Goal: Information Seeking & Learning: Learn about a topic

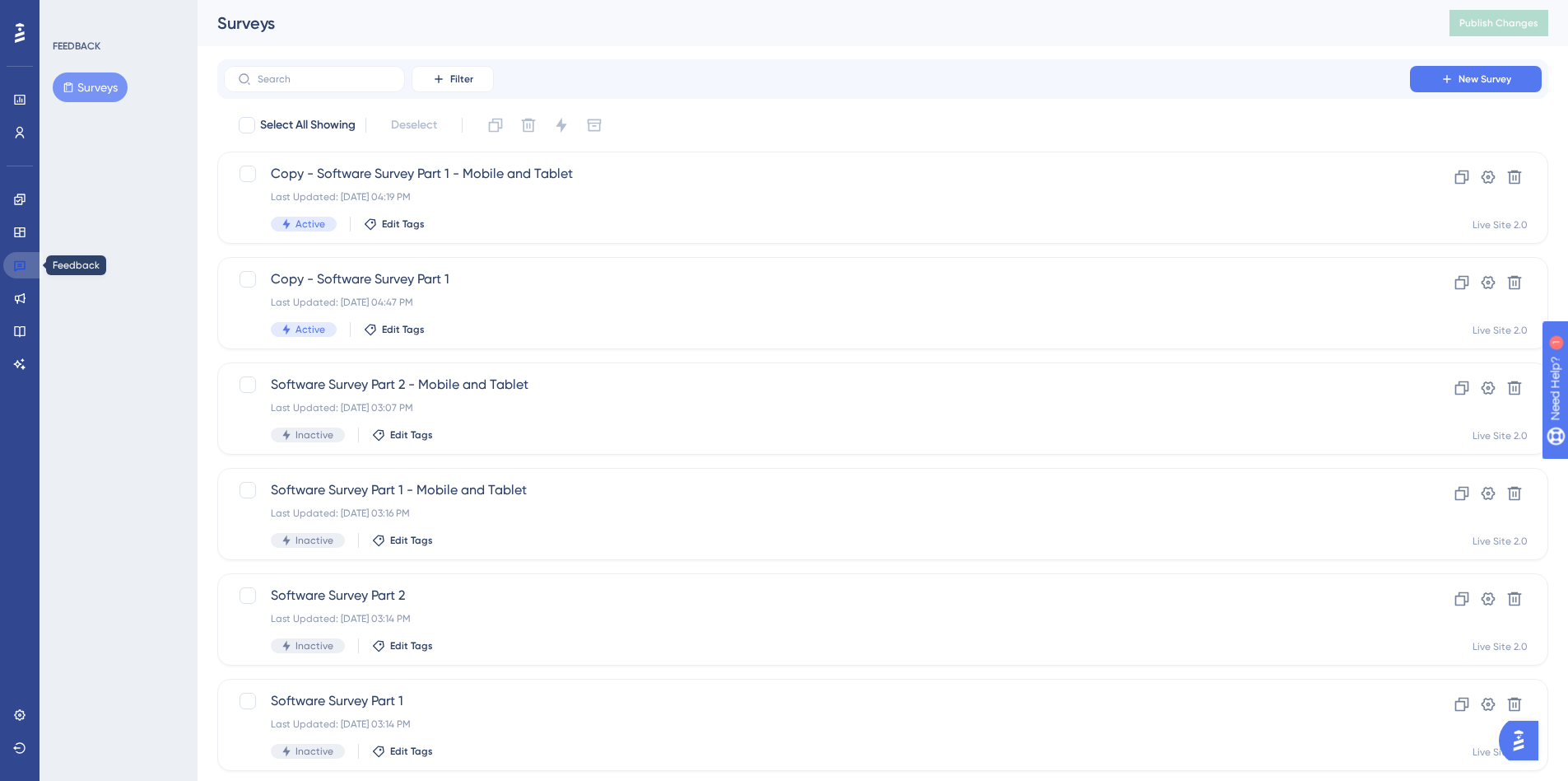
click at [7, 270] on link at bounding box center [22, 264] width 40 height 26
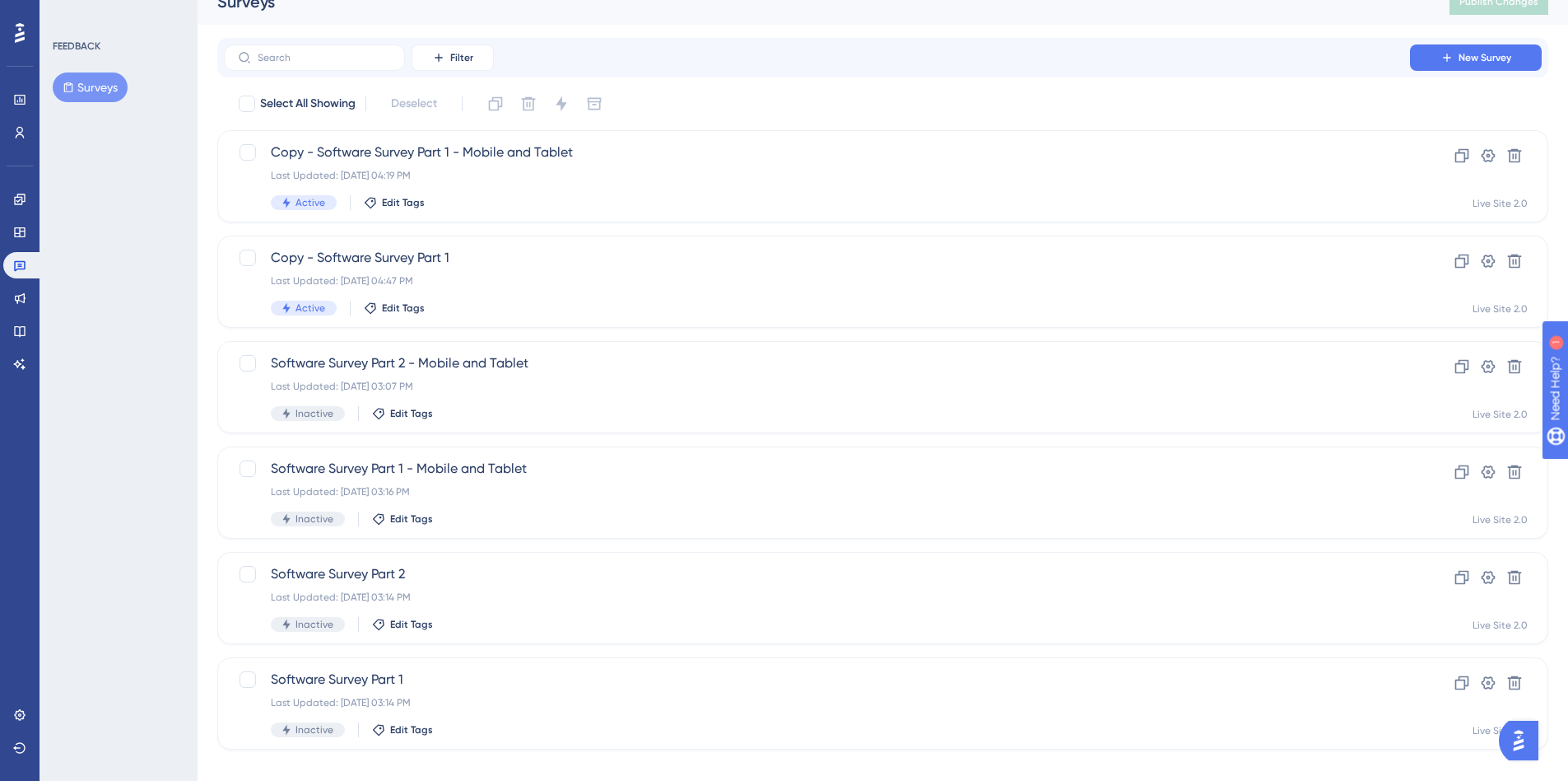
scroll to position [43, 0]
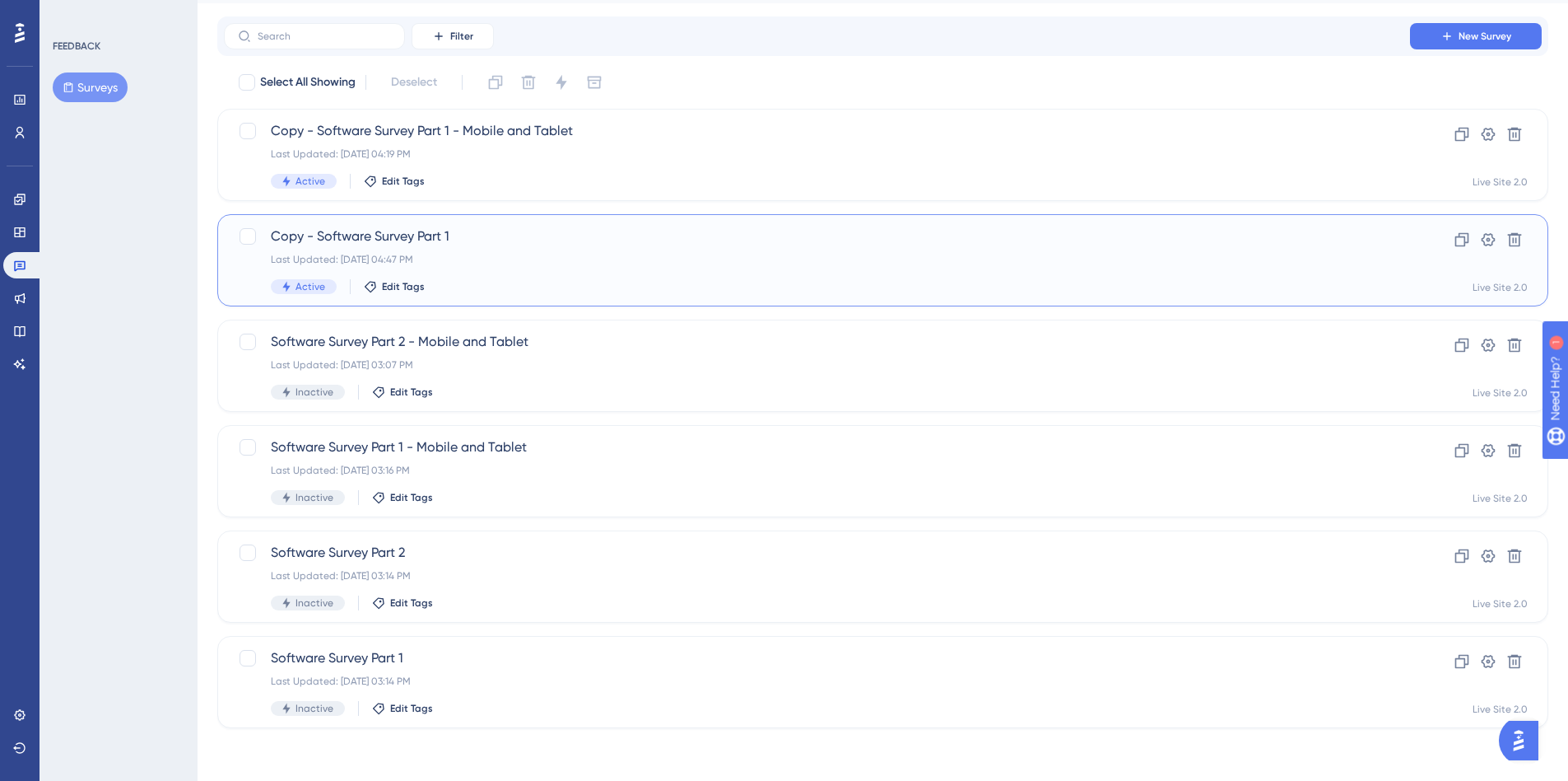
click at [752, 252] on div "Copy - Software Survey Part 1 Last Updated: [DATE] 04:47 PM Active Edit Tags" at bounding box center [817, 260] width 1092 height 68
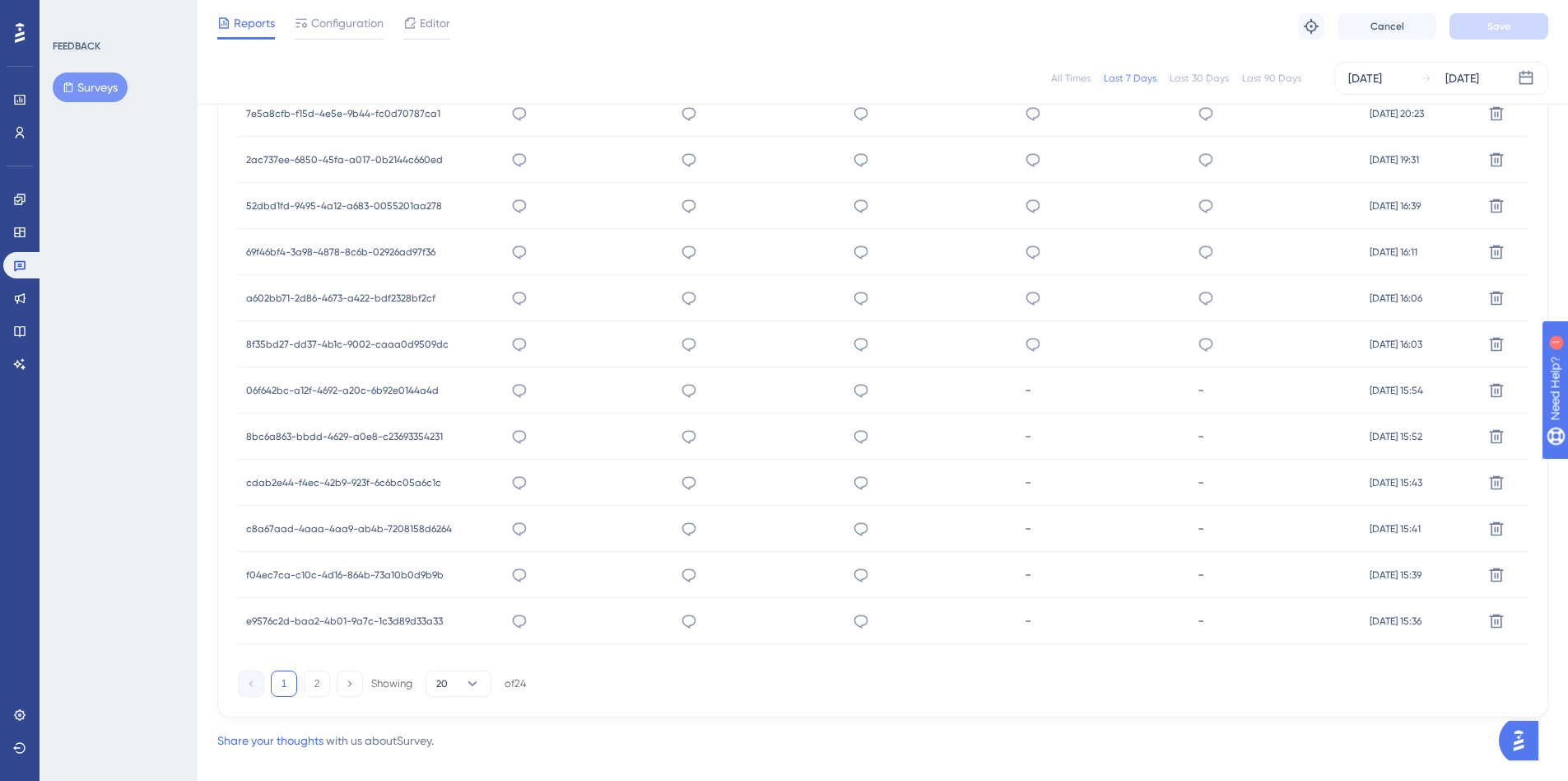
scroll to position [967, 0]
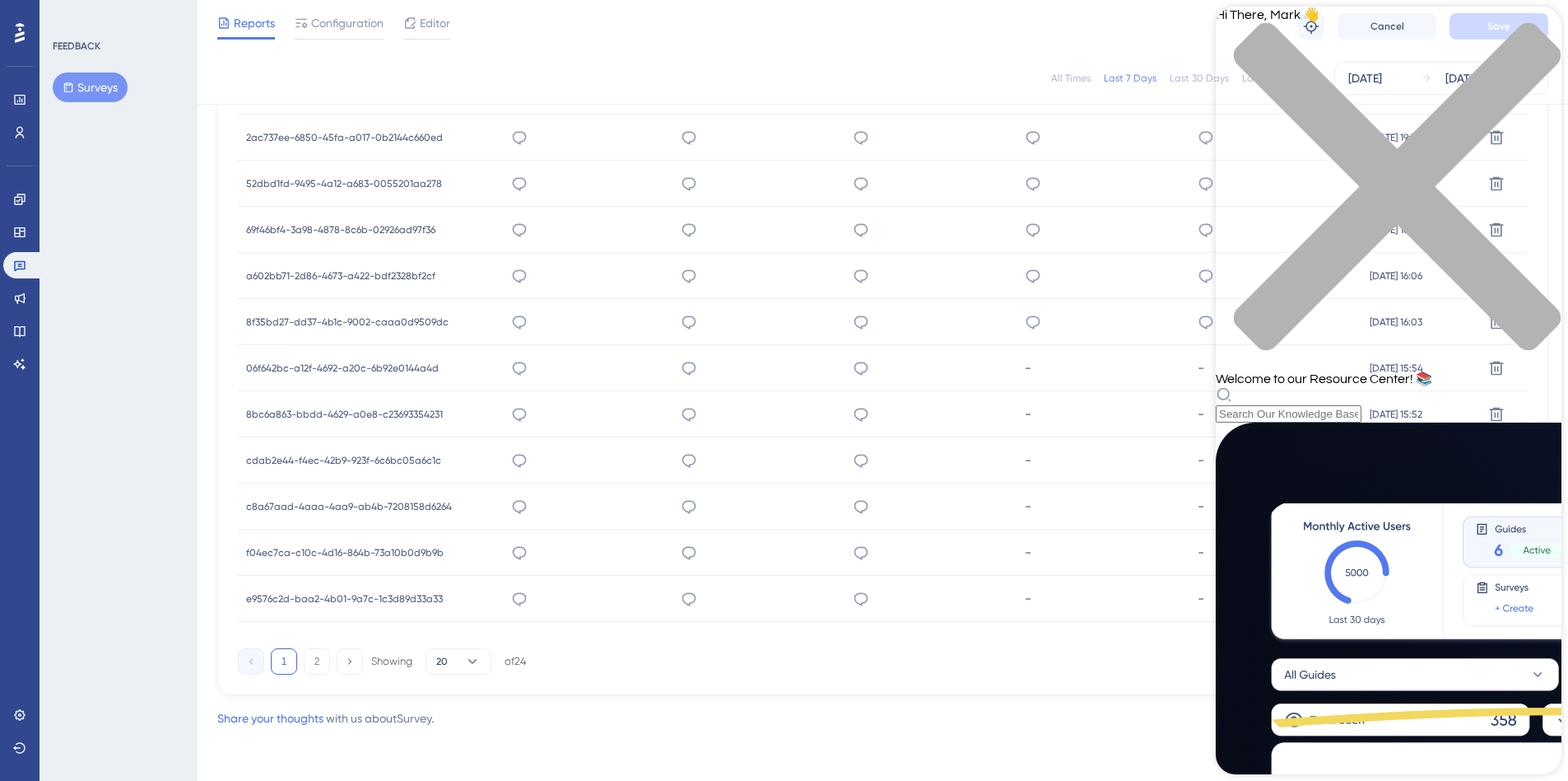
click at [884, 665] on div "1 2 Showing 20 of 24" at bounding box center [883, 658] width 1289 height 33
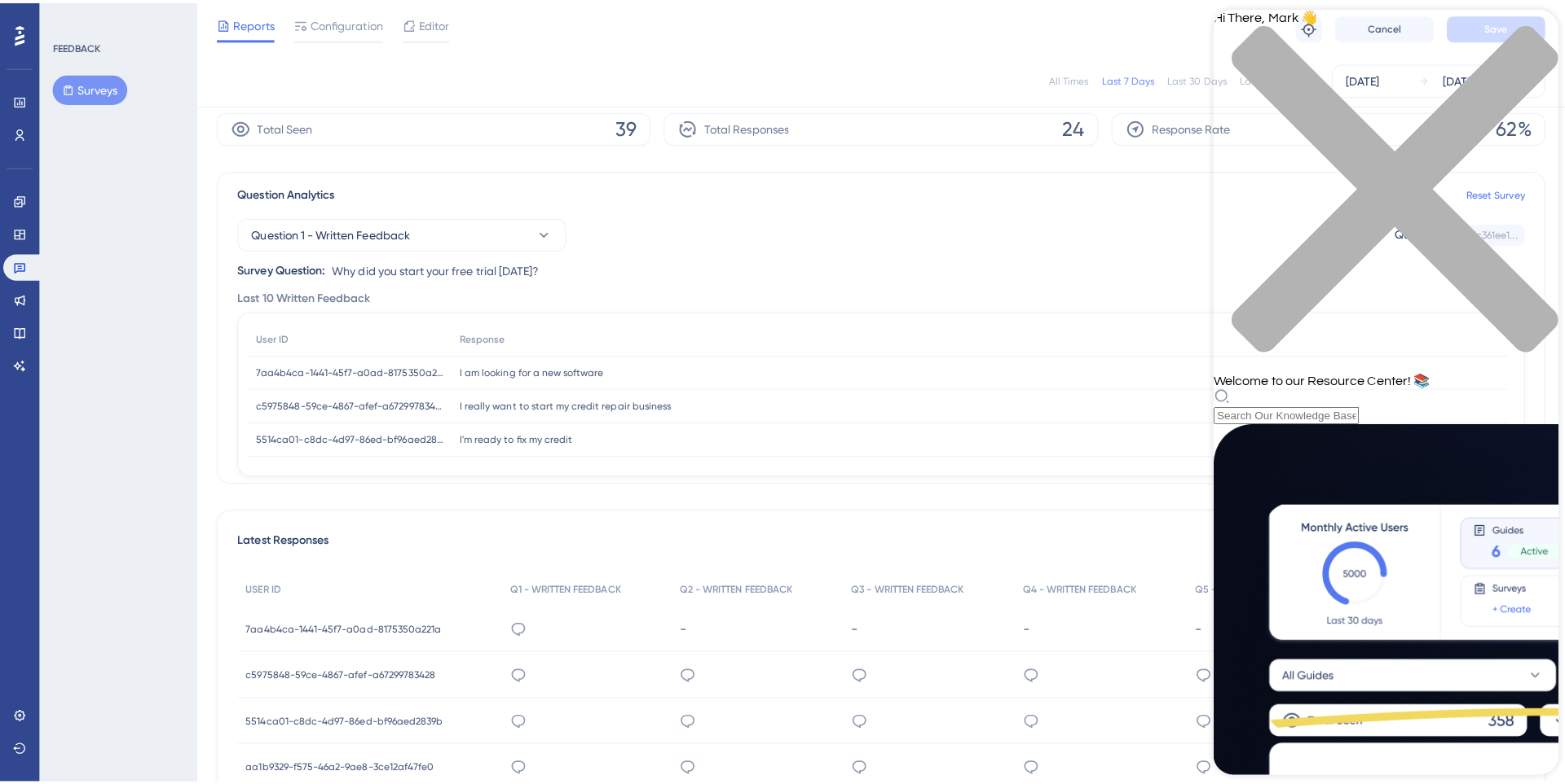
scroll to position [0, 0]
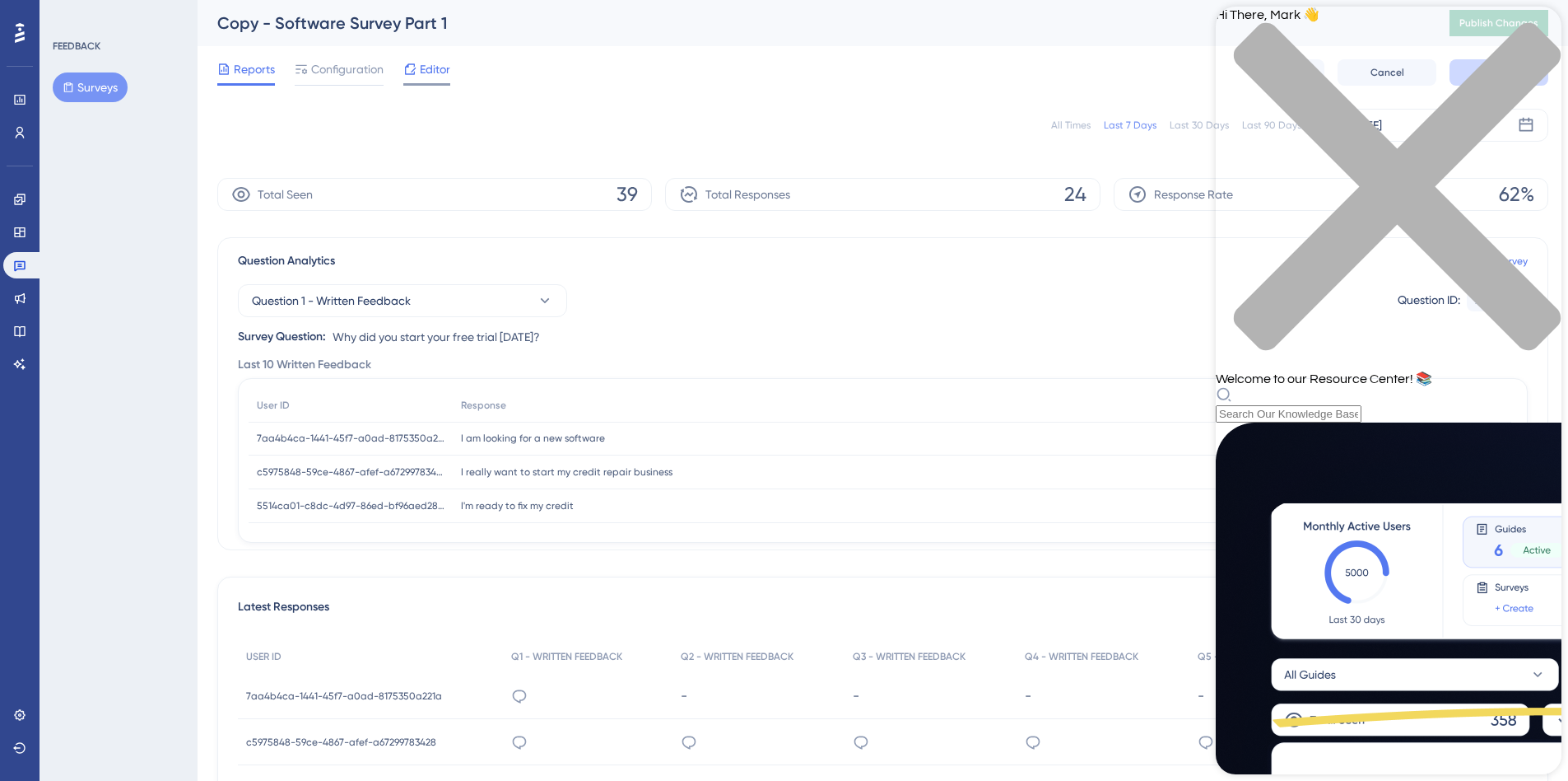
click at [413, 75] on icon at bounding box center [410, 69] width 14 height 14
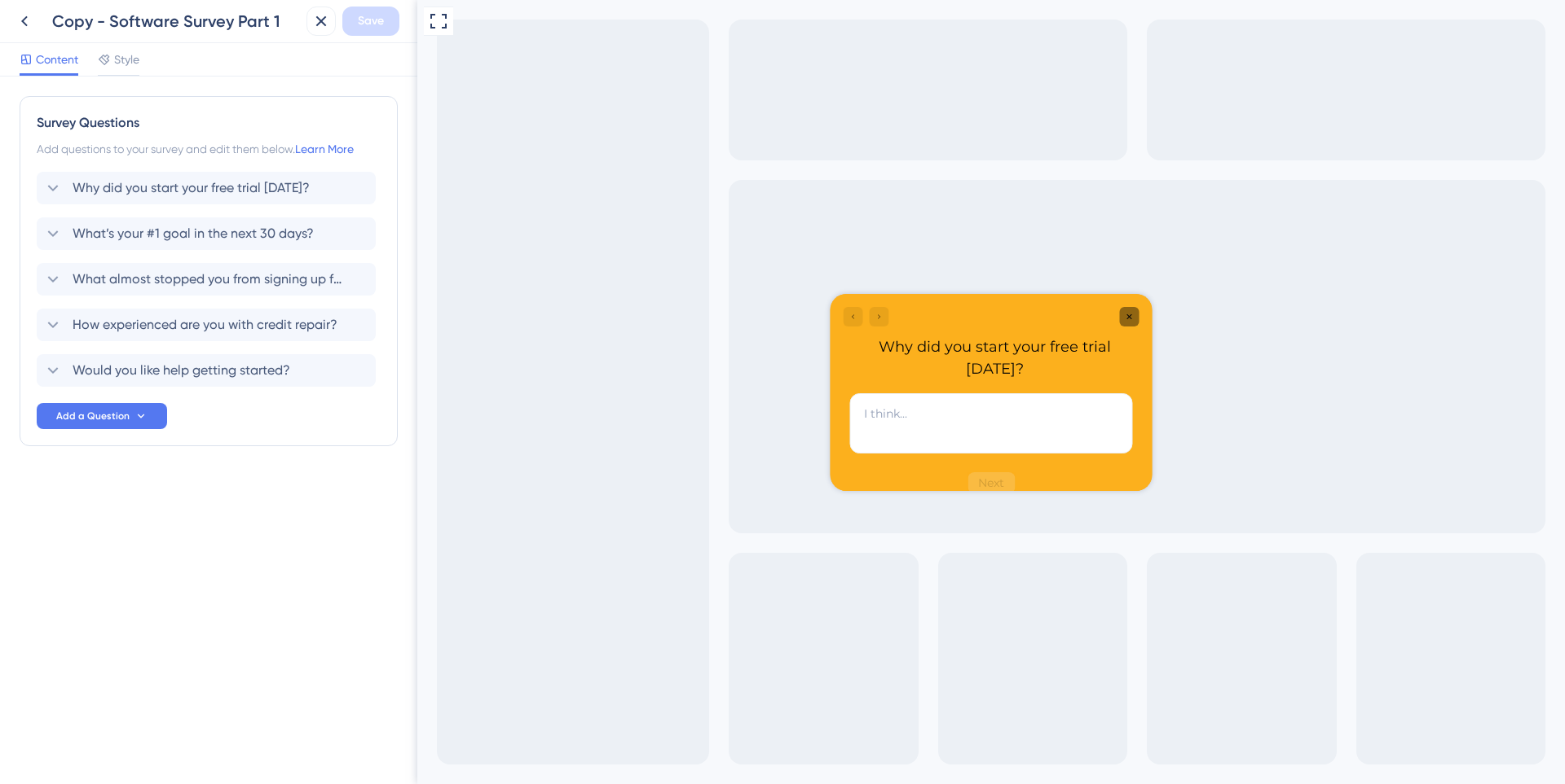
click at [1132, 322] on div "Close survey" at bounding box center [1129, 316] width 19 height 19
click at [40, 19] on div "Copy - Software Survey Part 1" at bounding box center [155, 21] width 290 height 30
click at [32, 19] on icon at bounding box center [24, 21] width 19 height 19
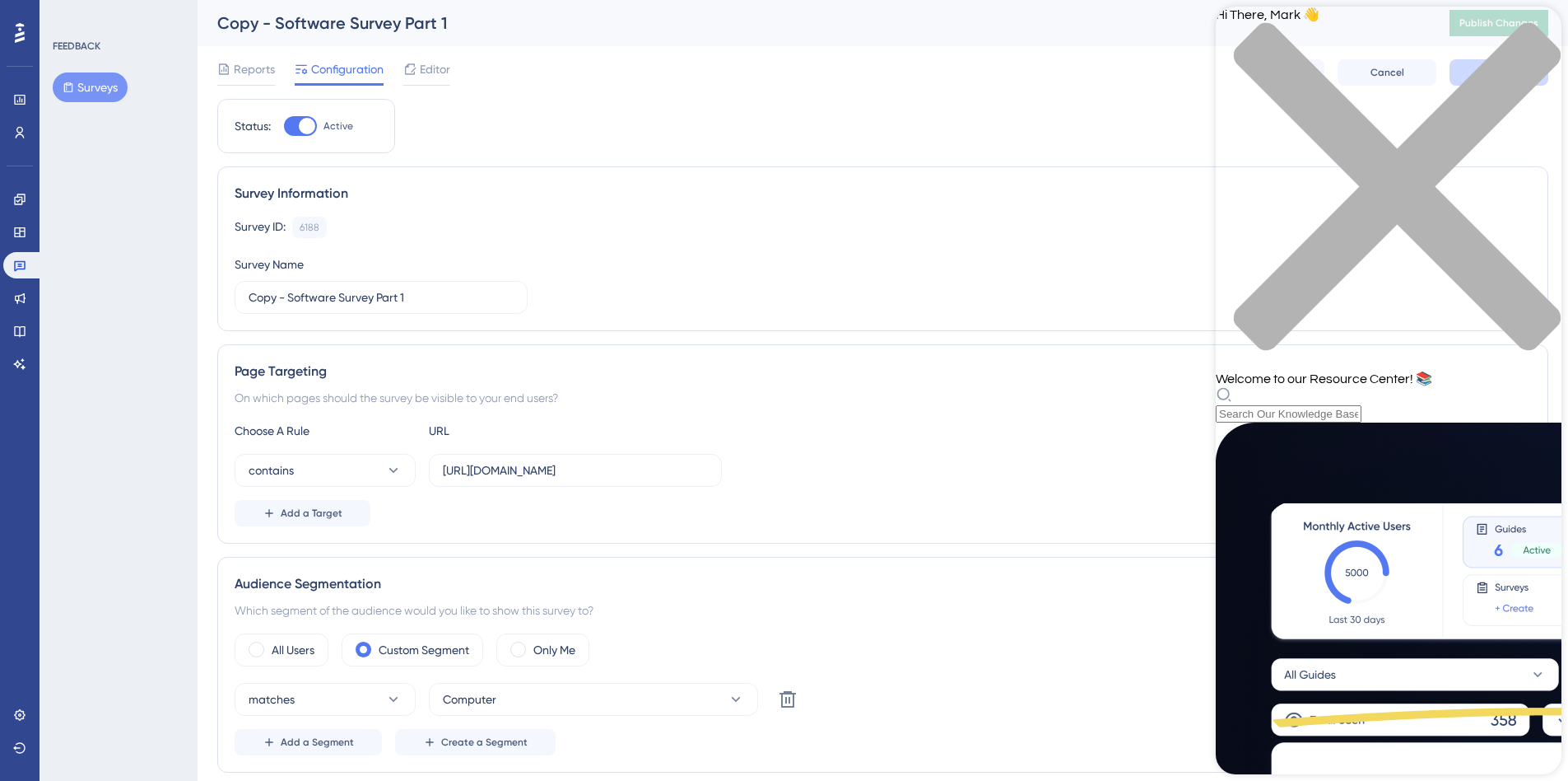
click at [1321, 387] on div "Resource Center Header" at bounding box center [1388, 404] width 346 height 36
click at [1321, 100] on div "Hi There, [PERSON_NAME] 👋 Welcome to our Resource Center! 📚" at bounding box center [1388, 215] width 346 height 416
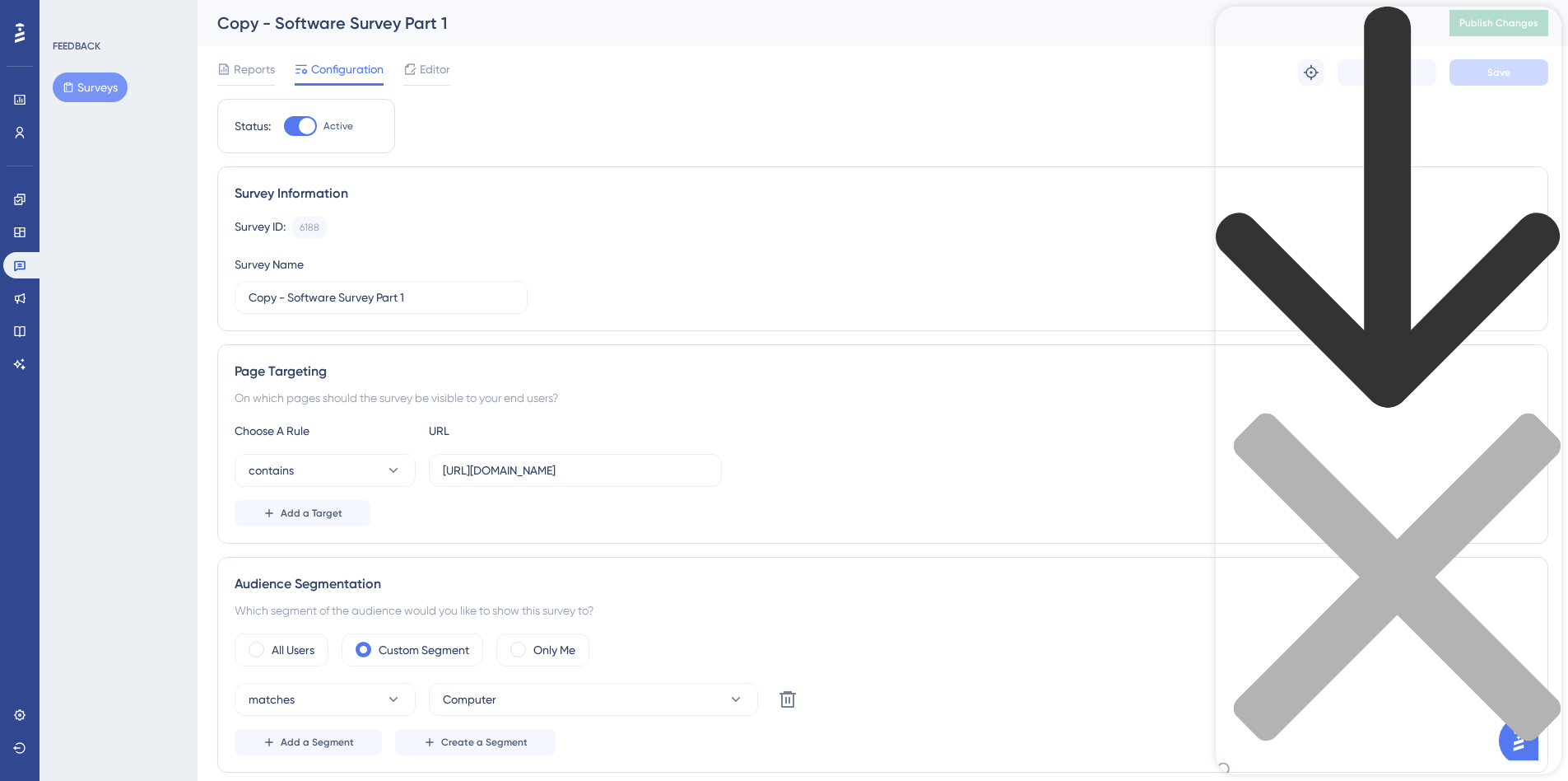
type input "Survey"
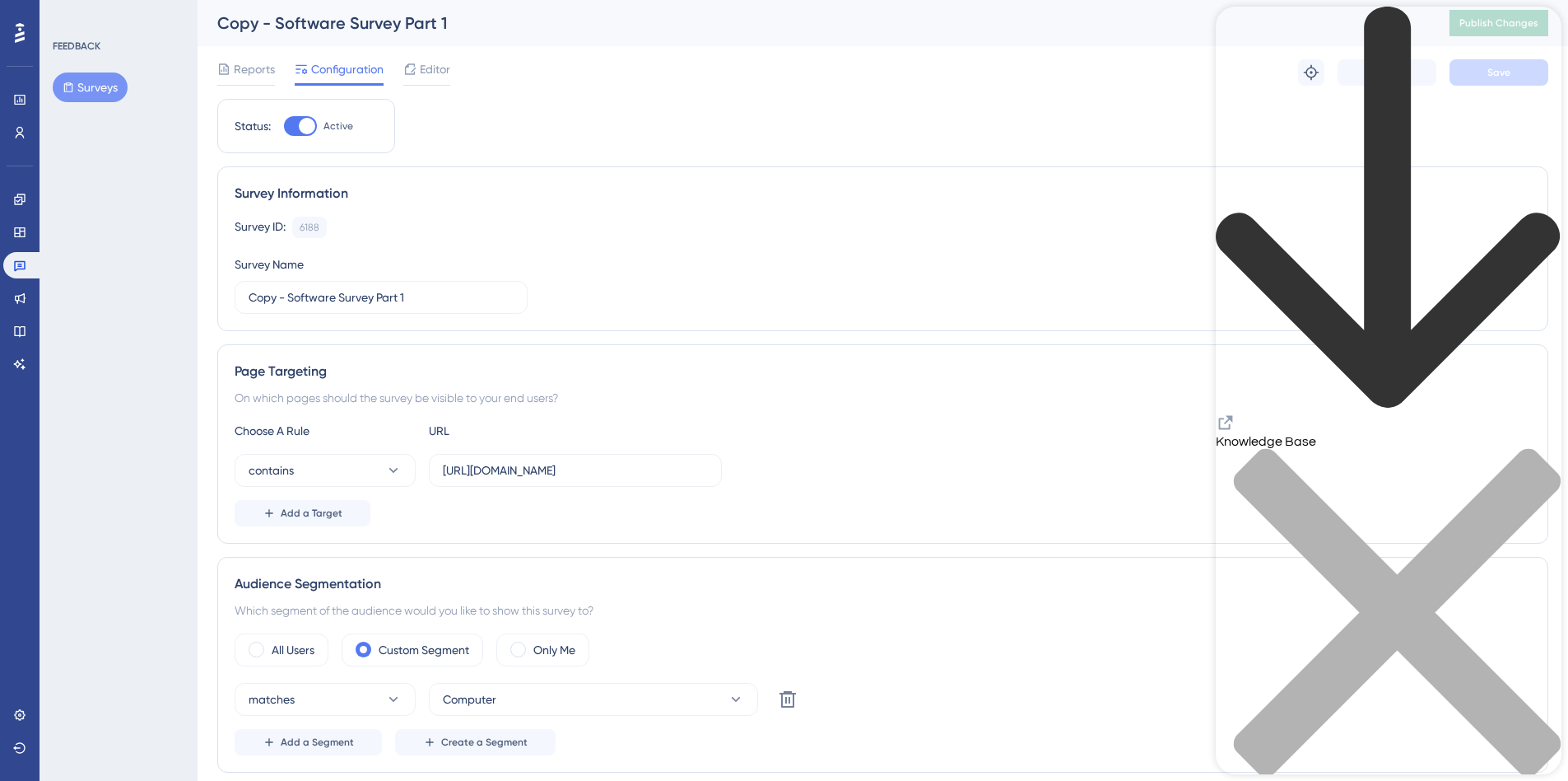
click at [1243, 34] on icon "back to header" at bounding box center [1388, 208] width 346 height 403
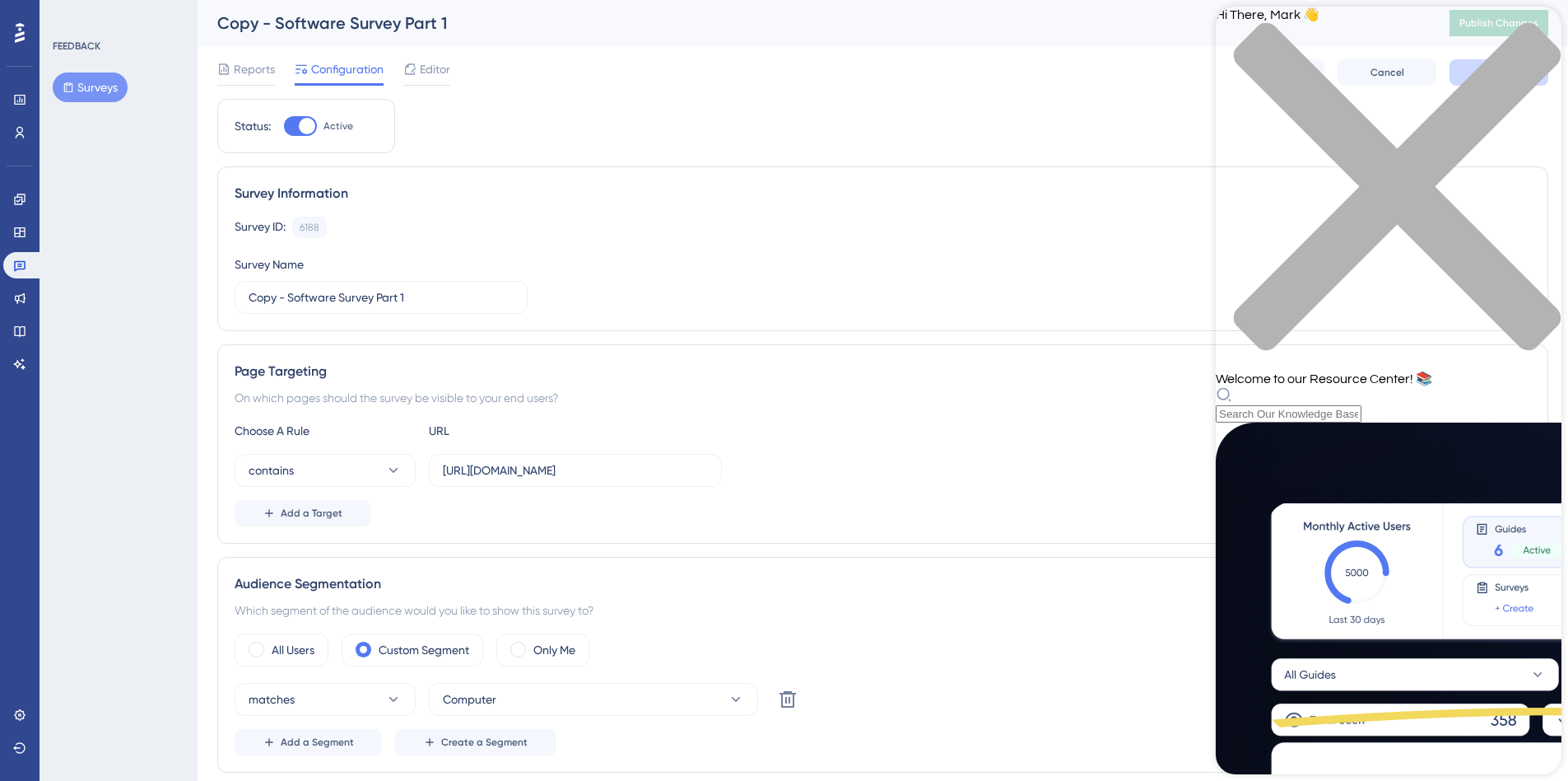
scroll to position [372, 0]
click at [1357, 101] on div "Hi There, [PERSON_NAME] 👋 Welcome to our Resource Center! 📚" at bounding box center [1388, 215] width 346 height 416
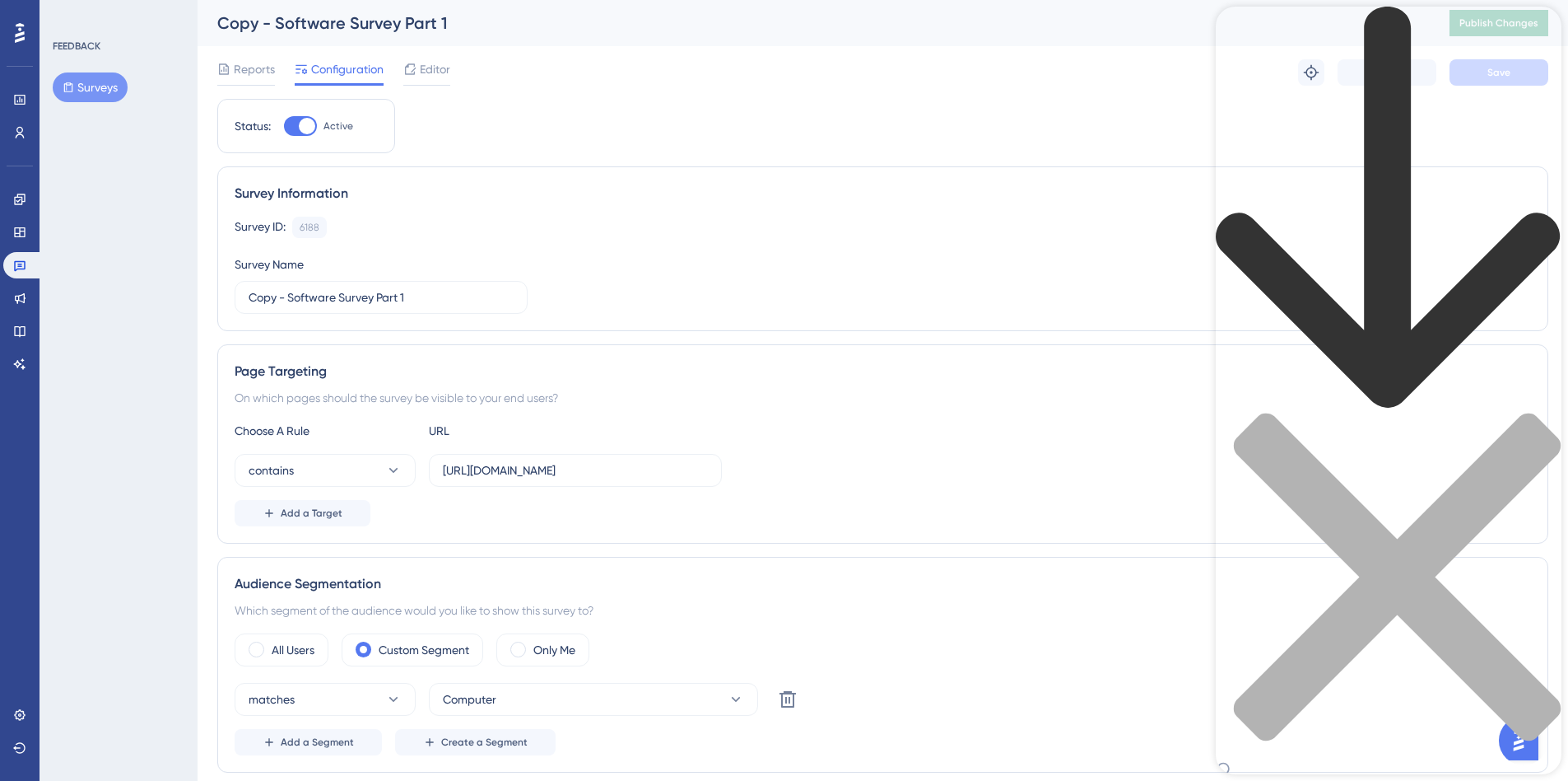
type input "Survey"
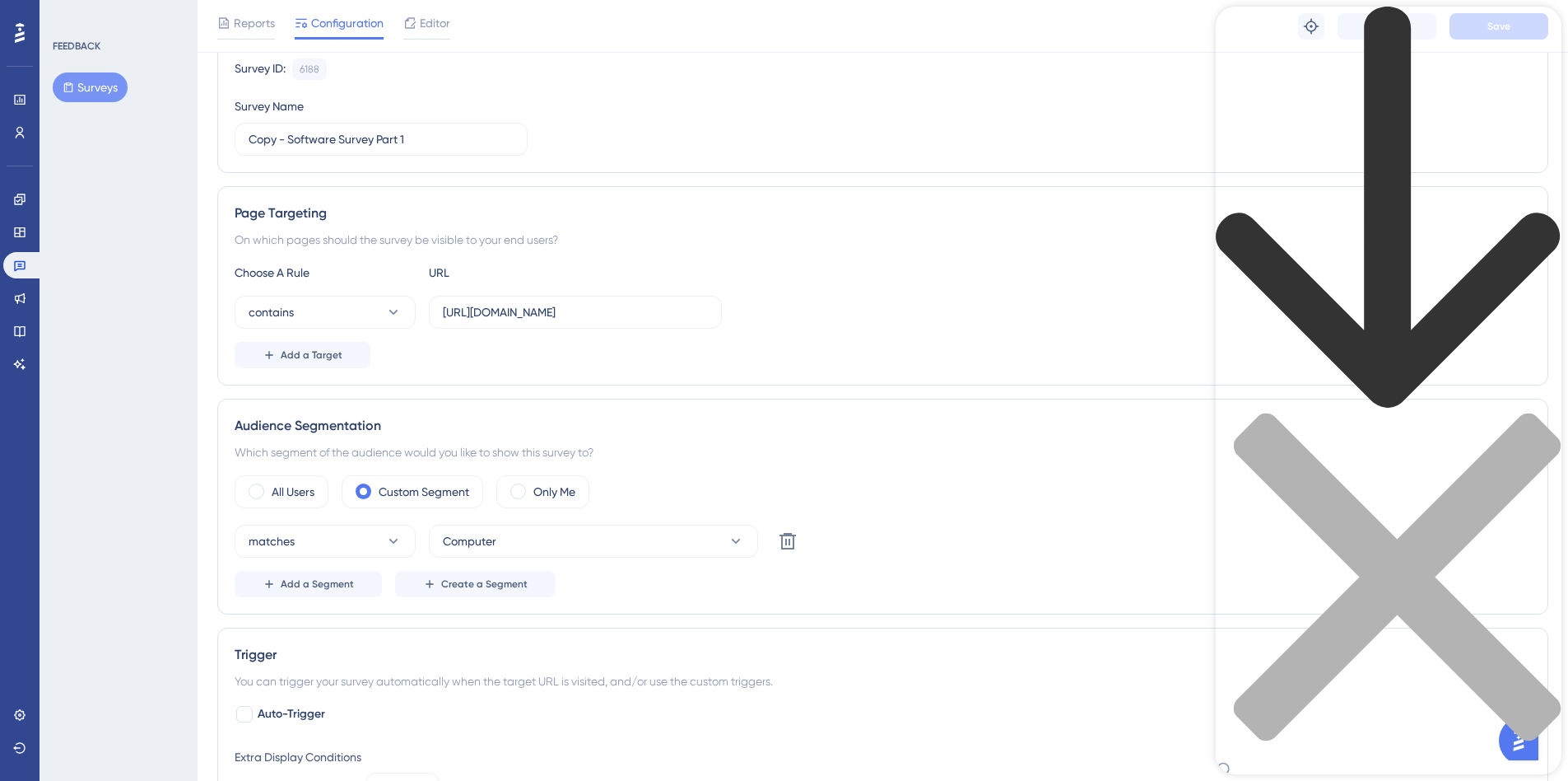
scroll to position [749, 0]
